Goal: Go to known website: Access a specific website the user already knows

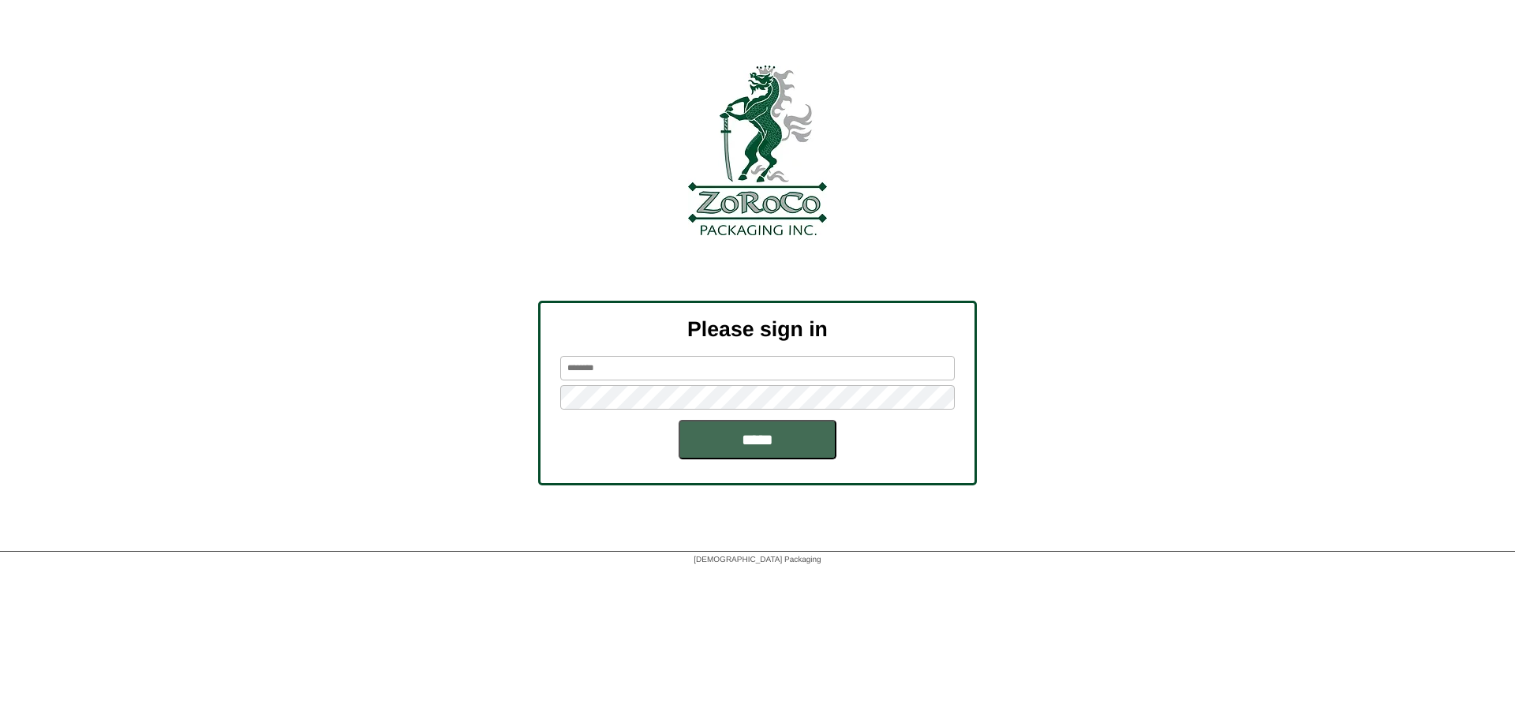
type input "*******"
click at [707, 436] on input "*****" at bounding box center [758, 439] width 158 height 39
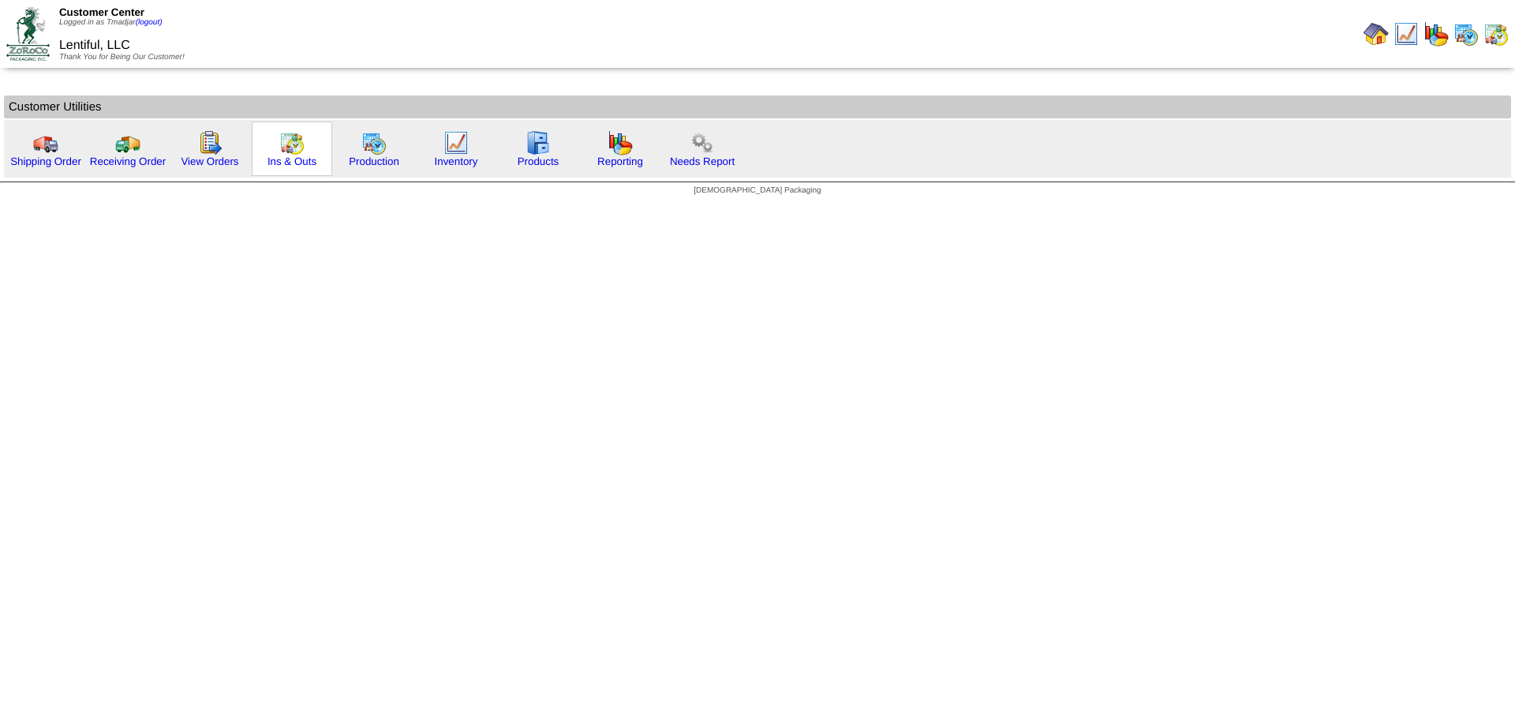
click at [283, 150] on img at bounding box center [291, 142] width 25 height 25
click at [215, 142] on img at bounding box center [209, 142] width 25 height 25
